Goal: Transaction & Acquisition: Obtain resource

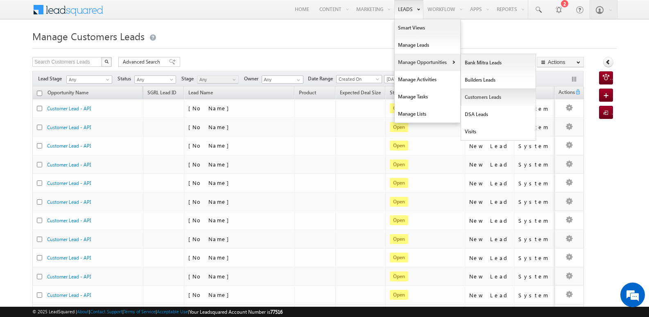
click at [479, 98] on link "Customers Leads" at bounding box center [498, 96] width 75 height 17
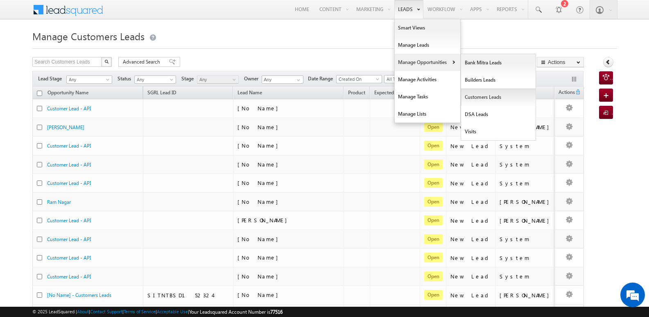
click at [481, 97] on link "Customers Leads" at bounding box center [498, 96] width 75 height 17
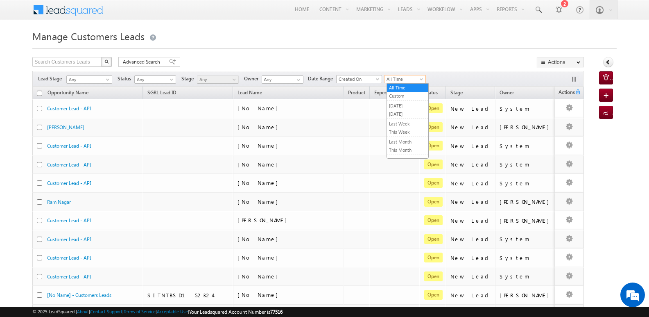
click at [414, 79] on span "All Time" at bounding box center [404, 78] width 39 height 7
click at [408, 116] on link "[DATE]" at bounding box center [407, 113] width 41 height 7
click at [420, 57] on div "Search Customers Leads X 1540 results found Advanced Search Advanced search res…" at bounding box center [308, 63] width 552 height 12
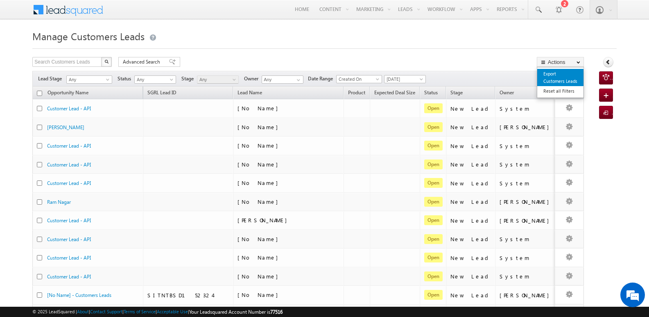
click at [559, 80] on link "Export Customers Leads" at bounding box center [560, 77] width 46 height 17
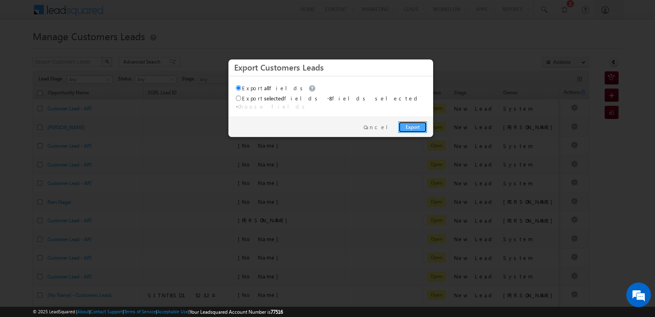
click at [405, 123] on link "Export" at bounding box center [413, 126] width 29 height 11
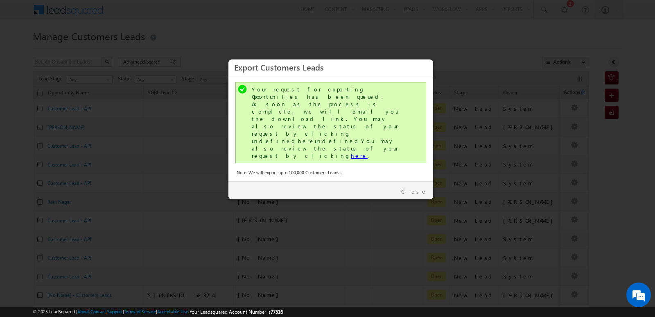
click at [351, 152] on link "here" at bounding box center [359, 155] width 17 height 7
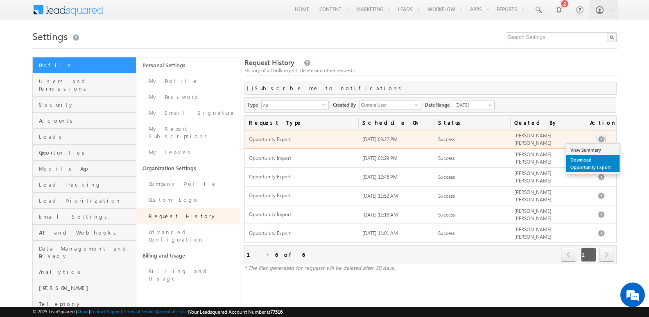
click at [588, 157] on link "Download Opportunity Export" at bounding box center [593, 163] width 53 height 17
